Goal: Communication & Community: Ask a question

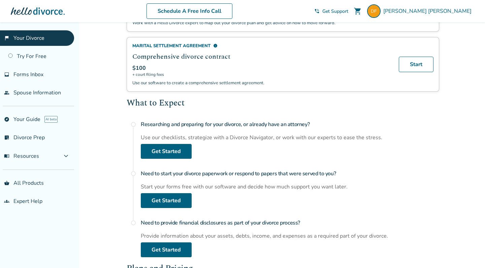
scroll to position [171, 0]
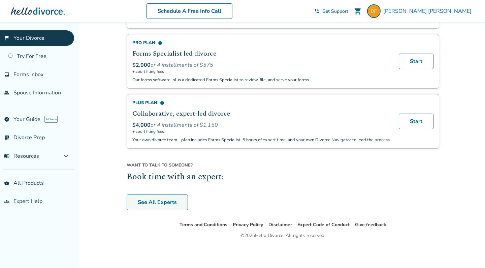
click at [149, 194] on link "See All Experts" at bounding box center [157, 201] width 61 height 15
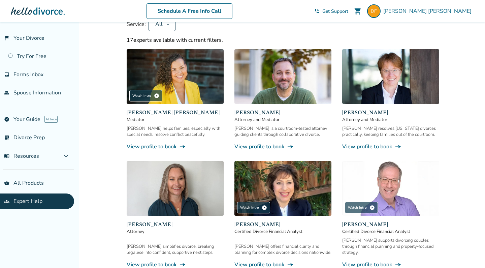
scroll to position [74, 0]
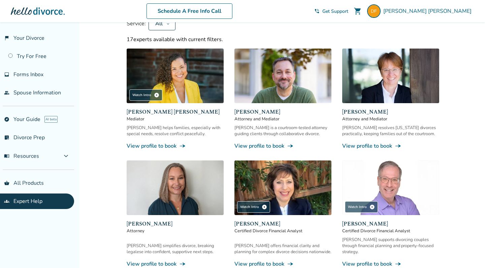
click at [362, 146] on link "View profile to book line_end_arrow_notch" at bounding box center [390, 145] width 97 height 7
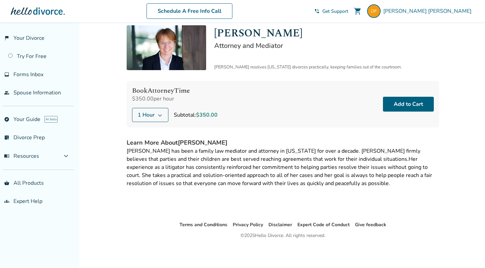
scroll to position [22, 0]
click at [397, 14] on div "[PERSON_NAME] shopping_cart phone_in_talk Get Support menu" at bounding box center [394, 10] width 160 height 13
click at [348, 11] on span "Get Support" at bounding box center [335, 11] width 26 height 6
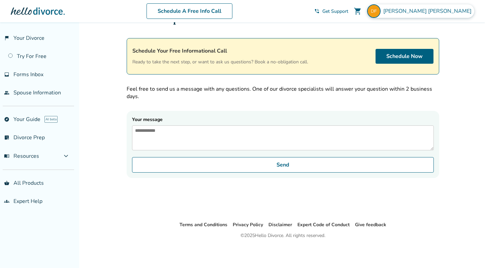
click at [462, 12] on span "[PERSON_NAME]" at bounding box center [428, 10] width 91 height 7
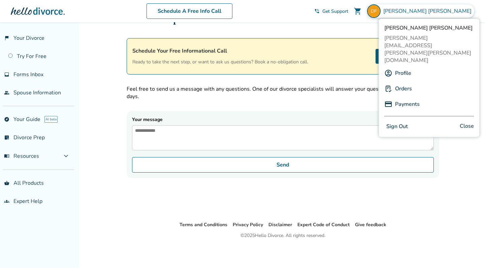
click at [389, 200] on div "More Help Schedule Your Free Informational Call Ready to take the next step, or…" at bounding box center [282, 110] width 323 height 220
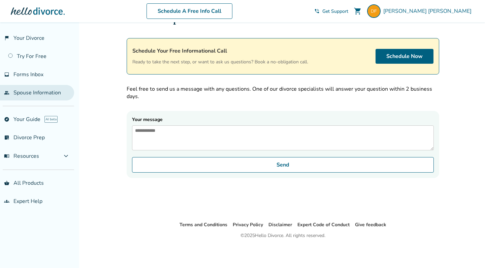
click at [43, 95] on link "people Spouse Information" at bounding box center [37, 92] width 74 height 15
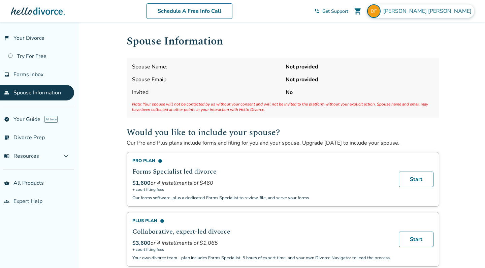
click at [452, 13] on span "[PERSON_NAME]" at bounding box center [428, 10] width 91 height 7
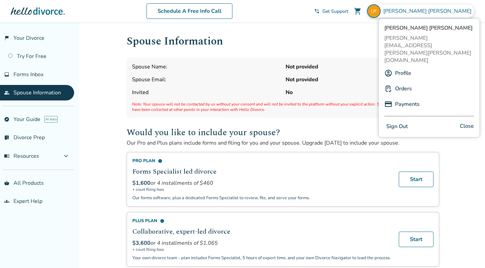
click at [403, 82] on link "Orders" at bounding box center [403, 88] width 17 height 13
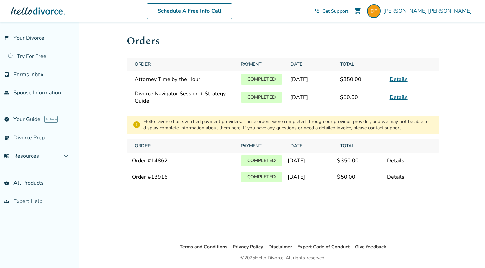
click at [393, 81] on link "Details" at bounding box center [398, 78] width 18 height 7
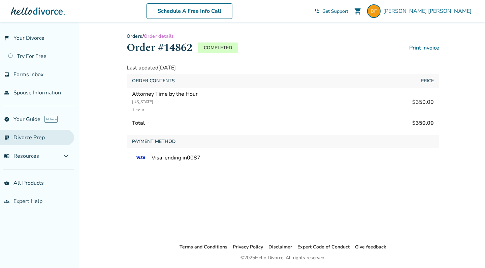
click at [19, 140] on link "list_alt_check Divorce Prep" at bounding box center [37, 137] width 74 height 15
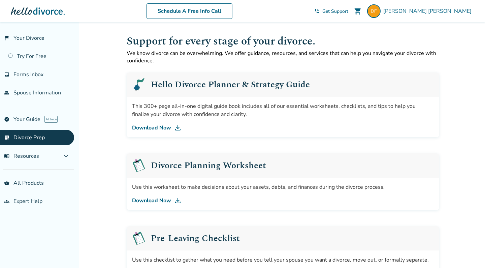
click at [348, 12] on span "Get Support" at bounding box center [335, 11] width 26 height 6
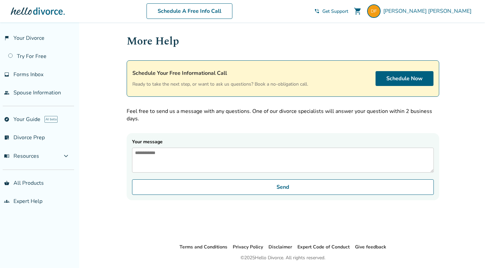
click at [318, 154] on textarea "Your message" at bounding box center [283, 159] width 302 height 25
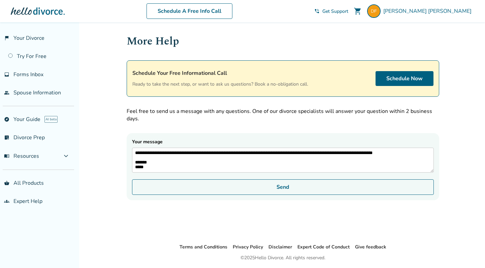
type textarea "**********"
click at [411, 193] on button "Send" at bounding box center [283, 186] width 302 height 15
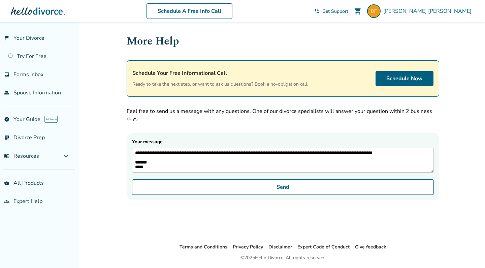
click at [236, 127] on div "**********" at bounding box center [283, 116] width 312 height 167
click at [383, 14] on div "[PERSON_NAME] shopping_cart phone_in_talk Get Support menu" at bounding box center [394, 10] width 160 height 13
click at [348, 11] on span "Get Support" at bounding box center [335, 11] width 26 height 6
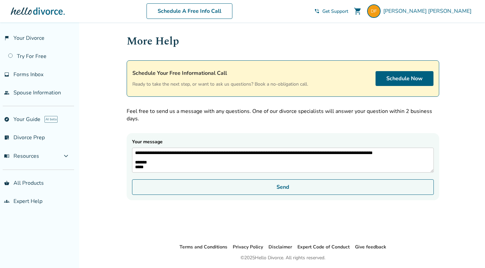
click at [296, 191] on button "Send" at bounding box center [283, 186] width 302 height 15
